Goal: Task Accomplishment & Management: Manage account settings

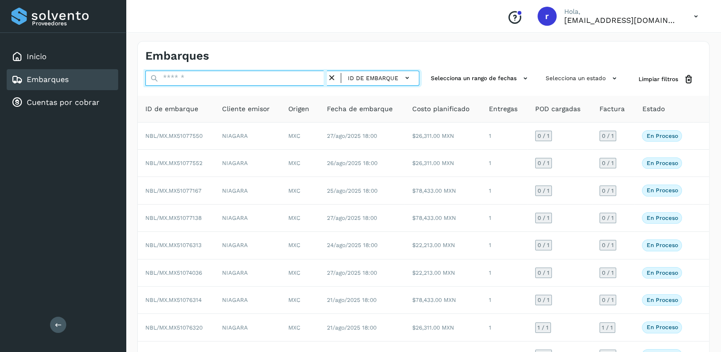
click at [257, 79] on input "text" at bounding box center [236, 78] width 182 height 15
paste input "**********"
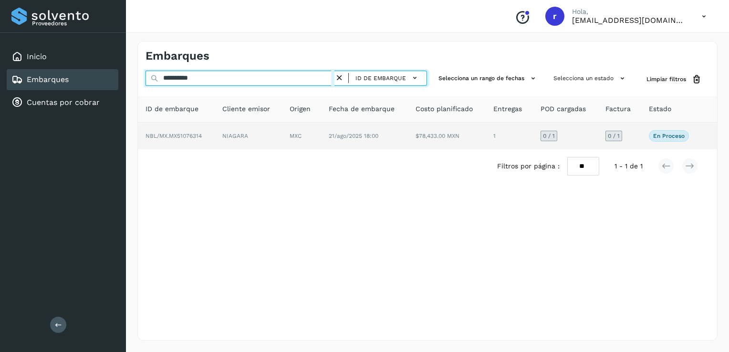
type input "**********"
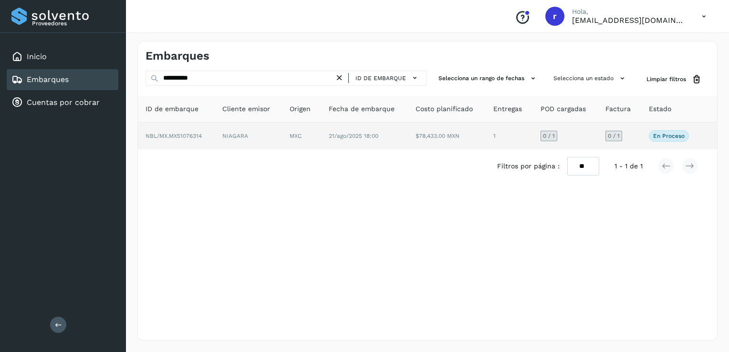
click at [256, 138] on td "NIAGARA" at bounding box center [249, 136] width 68 height 27
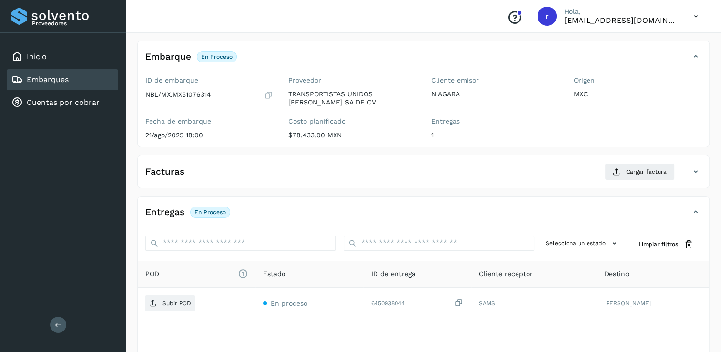
scroll to position [48, 0]
click at [635, 167] on span "Cargar factura" at bounding box center [647, 170] width 41 height 9
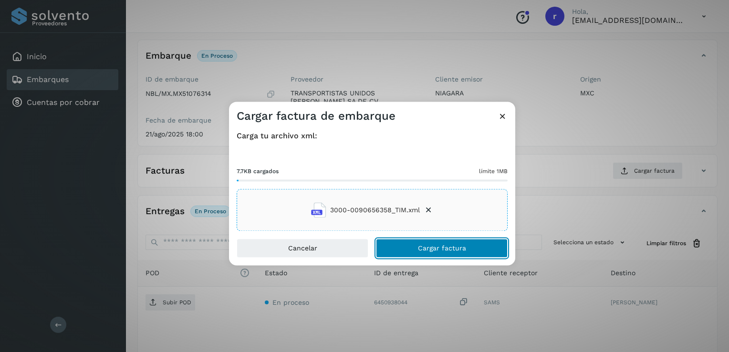
click at [419, 252] on button "Cargar factura" at bounding box center [442, 248] width 132 height 19
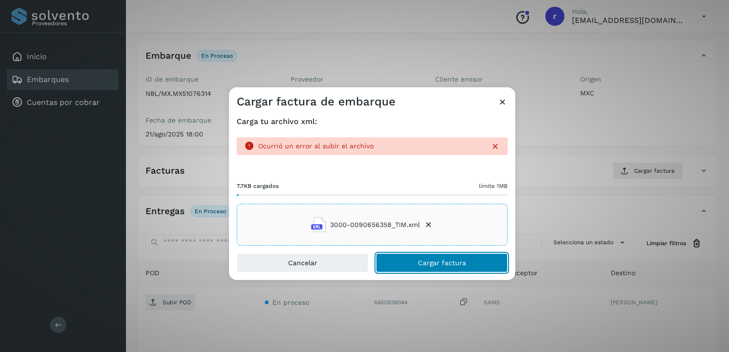
click at [442, 265] on span "Cargar factura" at bounding box center [442, 262] width 48 height 7
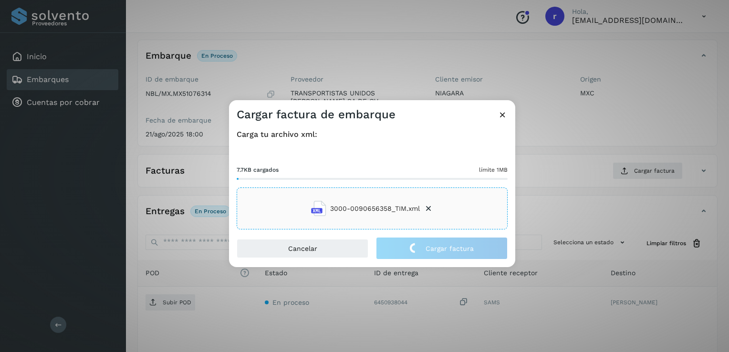
click at [505, 118] on icon at bounding box center [502, 115] width 10 height 10
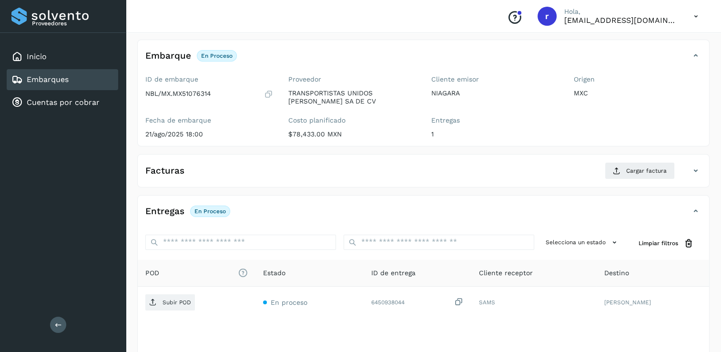
click at [363, 204] on div "Entregas En proceso" at bounding box center [414, 211] width 553 height 16
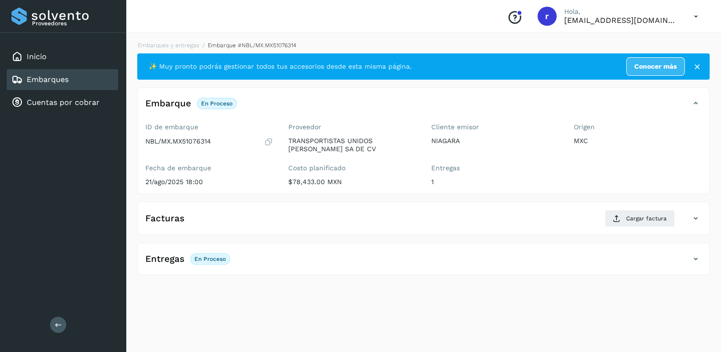
scroll to position [0, 0]
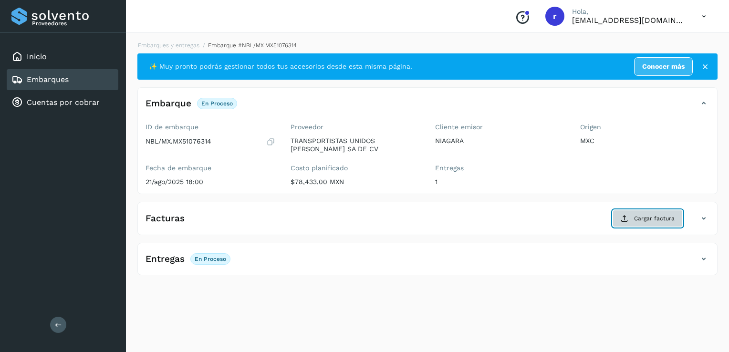
click at [641, 222] on span "Cargar factura" at bounding box center [654, 218] width 41 height 9
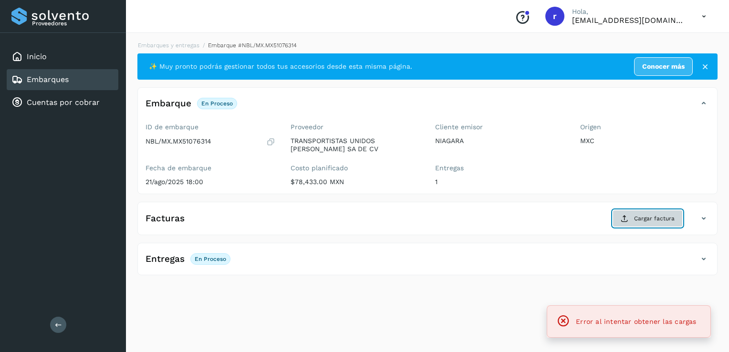
click at [642, 217] on span "Cargar factura" at bounding box center [654, 218] width 41 height 9
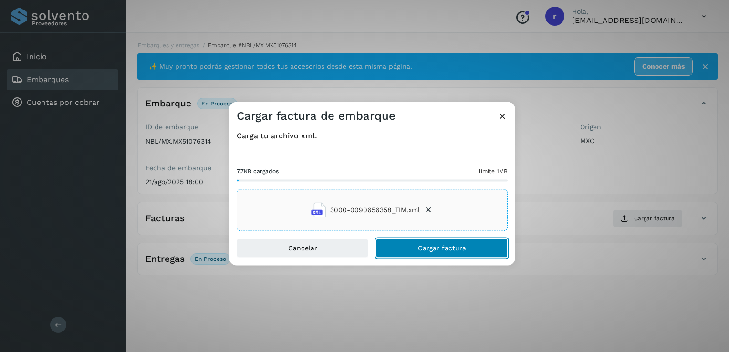
click at [432, 246] on span "Cargar factura" at bounding box center [442, 248] width 48 height 7
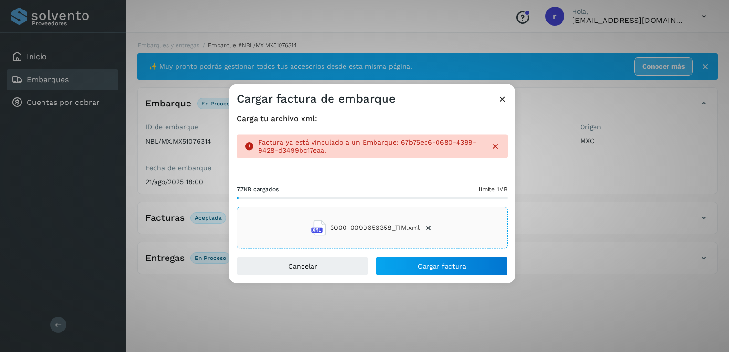
click at [504, 100] on icon at bounding box center [502, 99] width 10 height 10
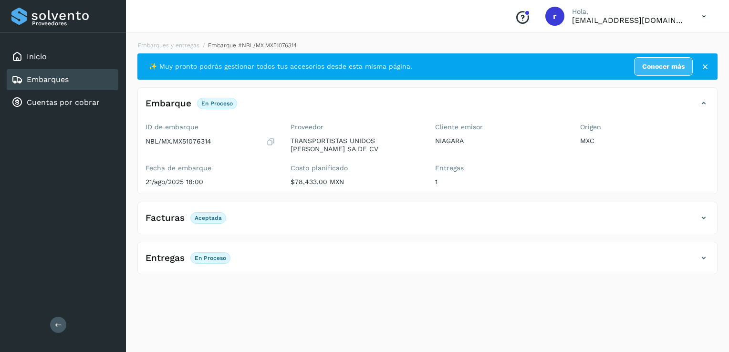
click at [702, 257] on icon at bounding box center [703, 257] width 11 height 11
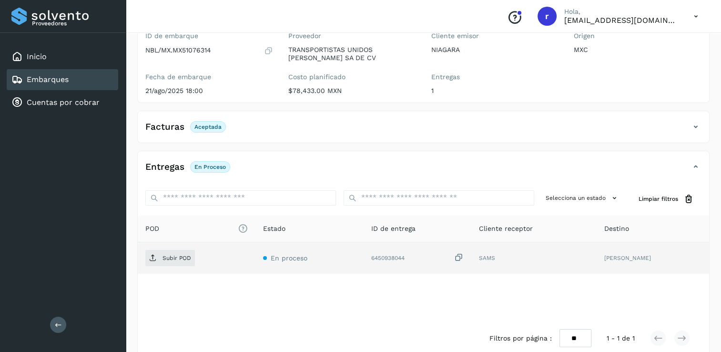
scroll to position [95, 0]
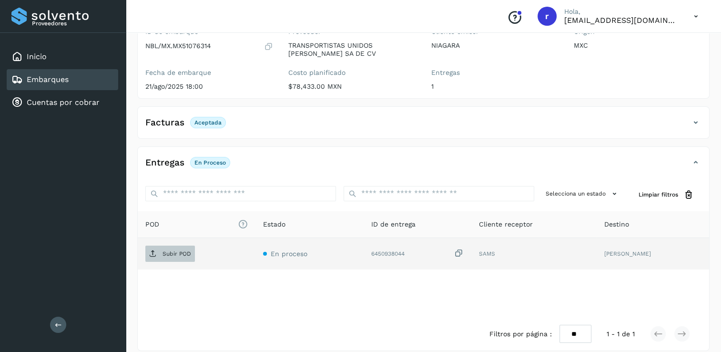
click at [177, 251] on p "Subir POD" at bounding box center [177, 253] width 29 height 7
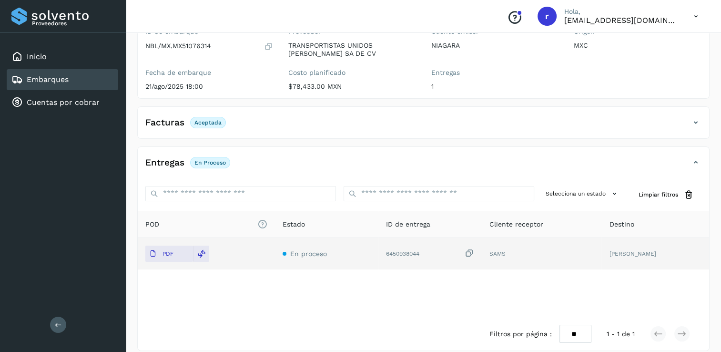
click at [90, 77] on div "Embarques" at bounding box center [63, 79] width 112 height 21
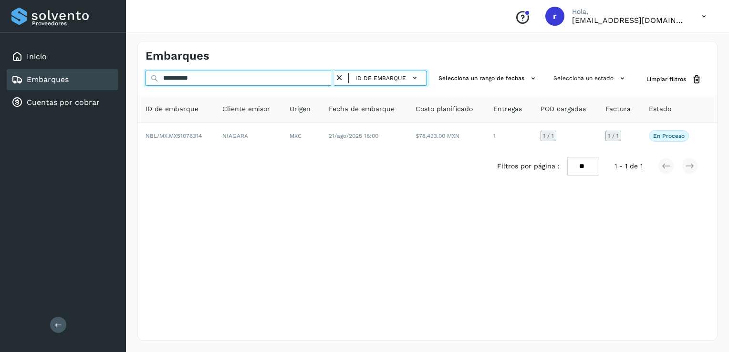
drag, startPoint x: 219, startPoint y: 79, endPoint x: 206, endPoint y: 79, distance: 12.4
click at [217, 79] on input "**********" at bounding box center [239, 78] width 189 height 15
drag, startPoint x: 202, startPoint y: 79, endPoint x: 112, endPoint y: 82, distance: 90.6
click at [112, 82] on div "**********" at bounding box center [364, 176] width 729 height 352
paste input "text"
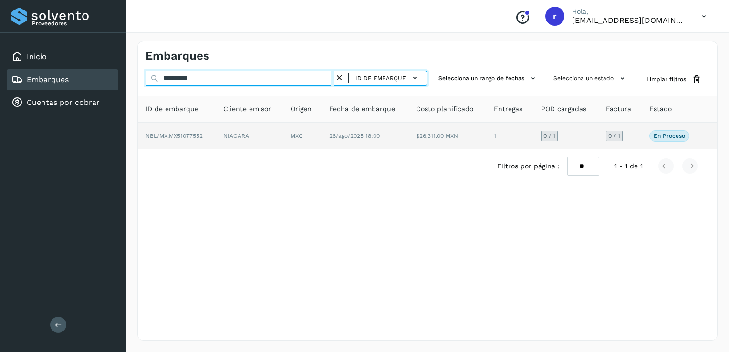
type input "**********"
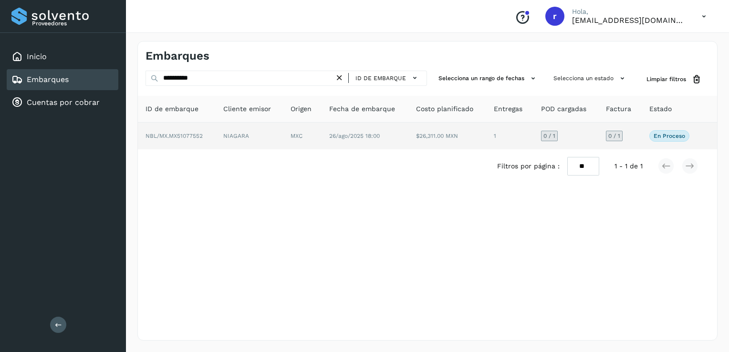
click at [212, 134] on td "NBL/MX.MX51077552" at bounding box center [177, 136] width 78 height 27
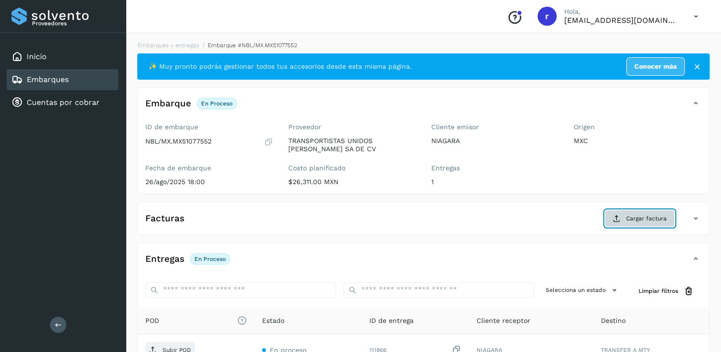
click at [634, 217] on span "Cargar factura" at bounding box center [647, 218] width 41 height 9
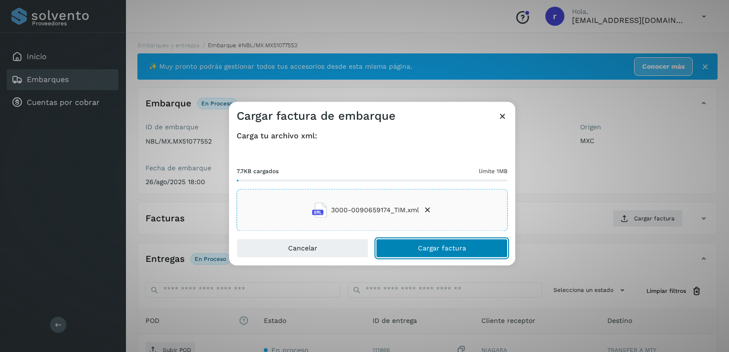
click at [424, 247] on span "Cargar factura" at bounding box center [442, 248] width 48 height 7
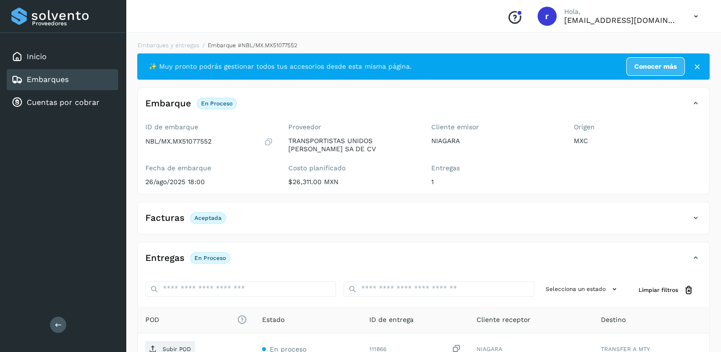
drag, startPoint x: 423, startPoint y: 248, endPoint x: 324, endPoint y: 213, distance: 104.8
click at [324, 213] on div "Facturas Aceptada" at bounding box center [414, 218] width 553 height 16
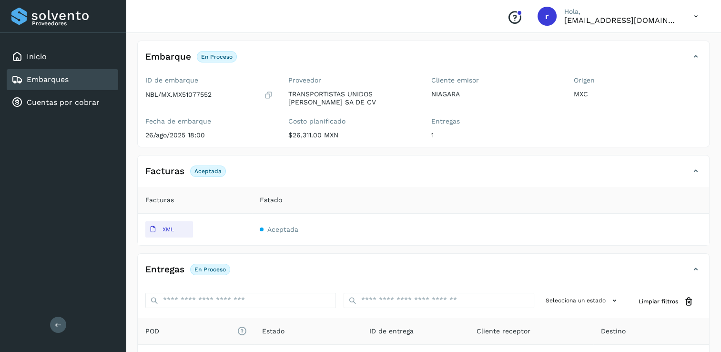
scroll to position [48, 0]
click at [364, 174] on div "Facturas Aceptada" at bounding box center [414, 170] width 553 height 16
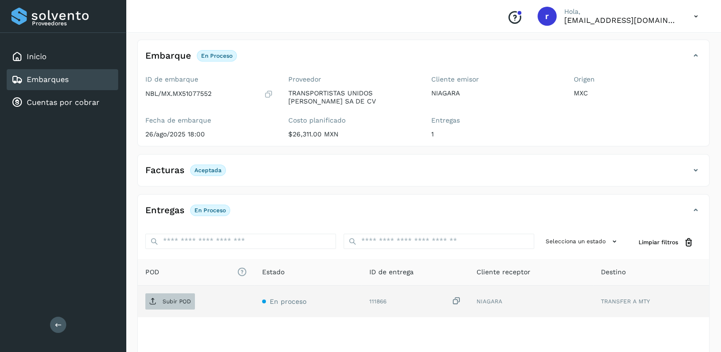
click at [177, 299] on p "Subir POD" at bounding box center [177, 301] width 29 height 7
click at [55, 79] on link "Embarques" at bounding box center [48, 79] width 42 height 9
